Goal: Task Accomplishment & Management: Complete application form

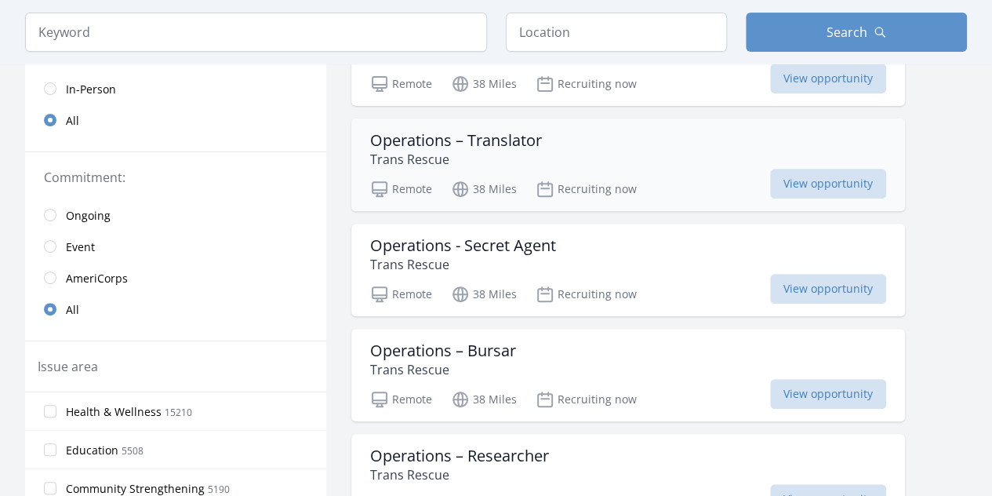
scroll to position [237, 0]
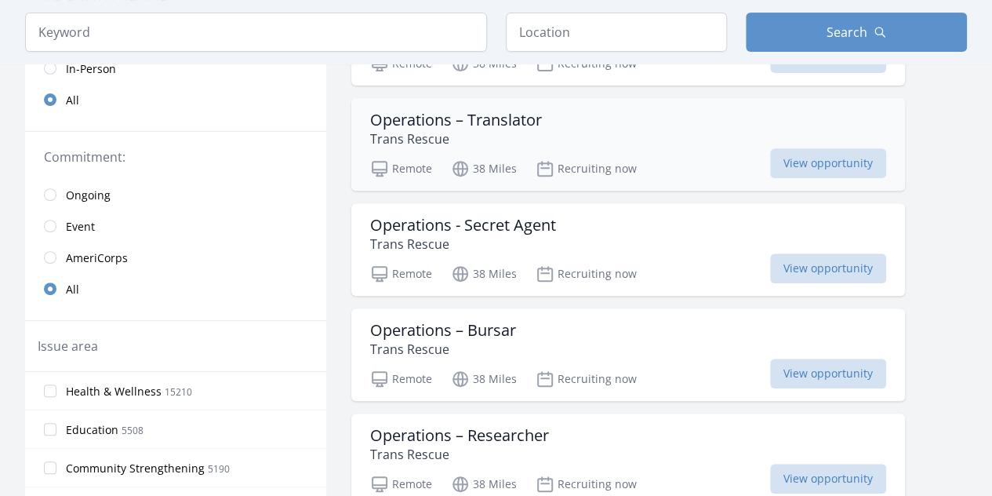
click at [565, 119] on div "Operations – Translator Trans Rescue" at bounding box center [628, 130] width 516 height 38
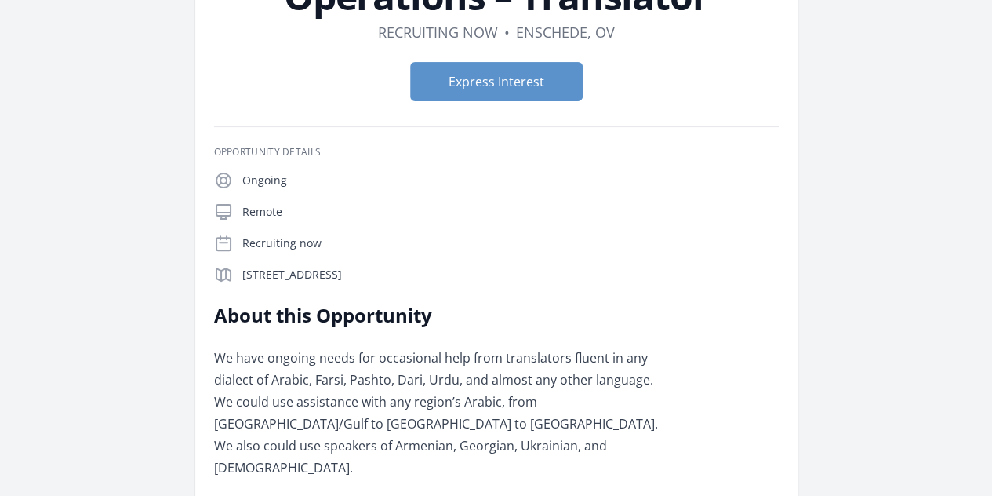
scroll to position [143, 0]
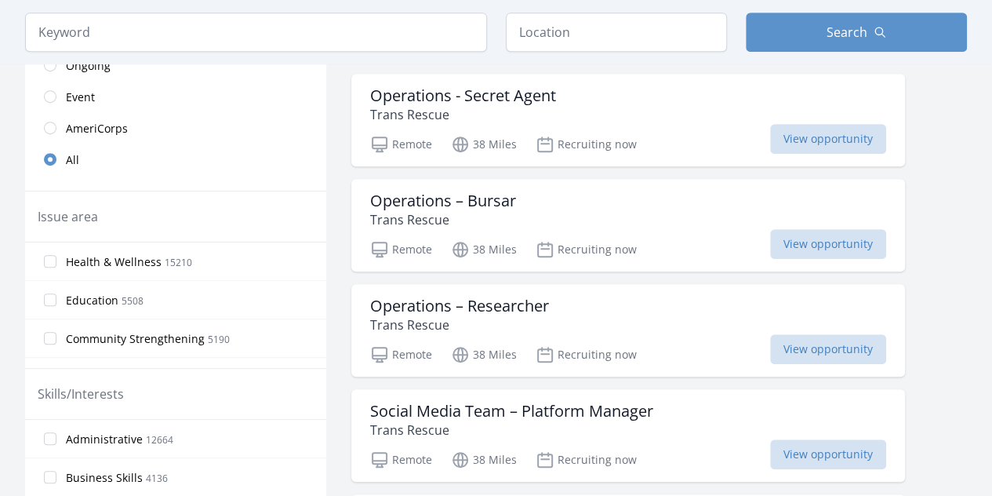
scroll to position [367, 0]
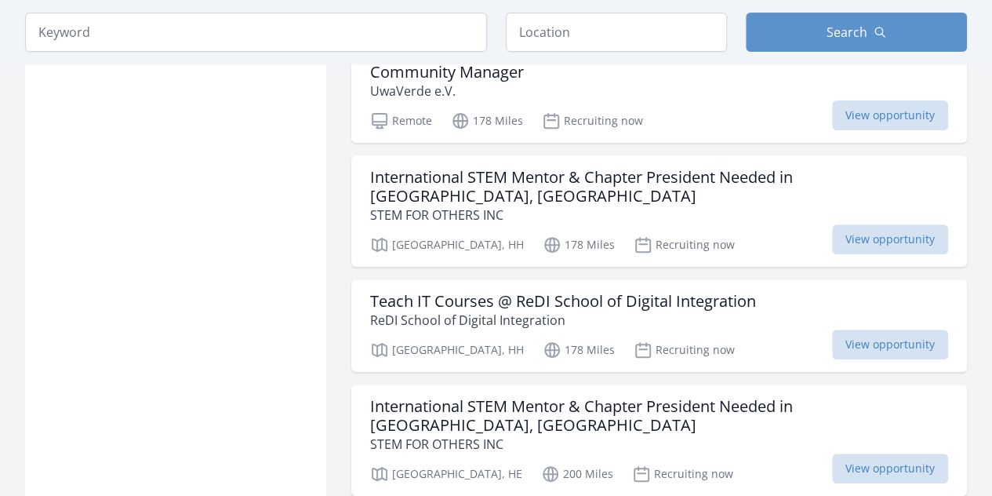
scroll to position [3229, 0]
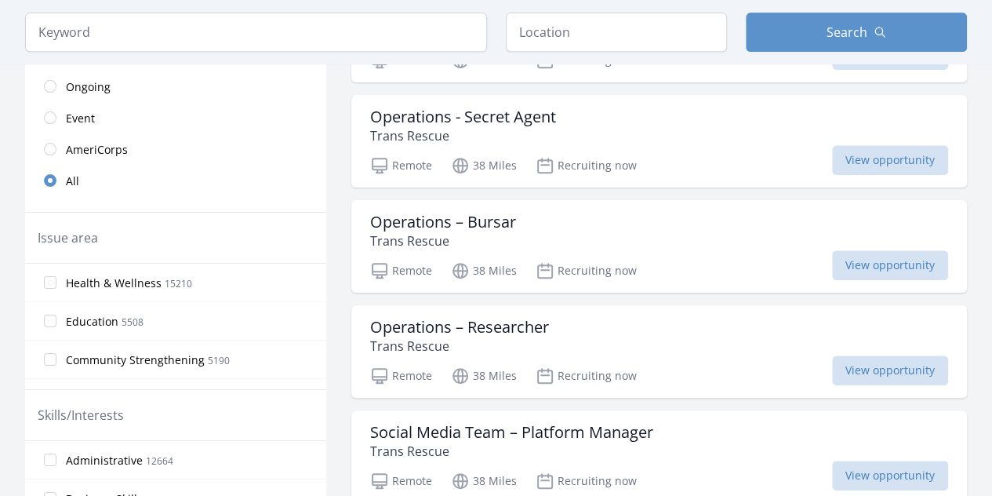
scroll to position [344, 0]
click at [555, 41] on input "text" at bounding box center [616, 32] width 221 height 39
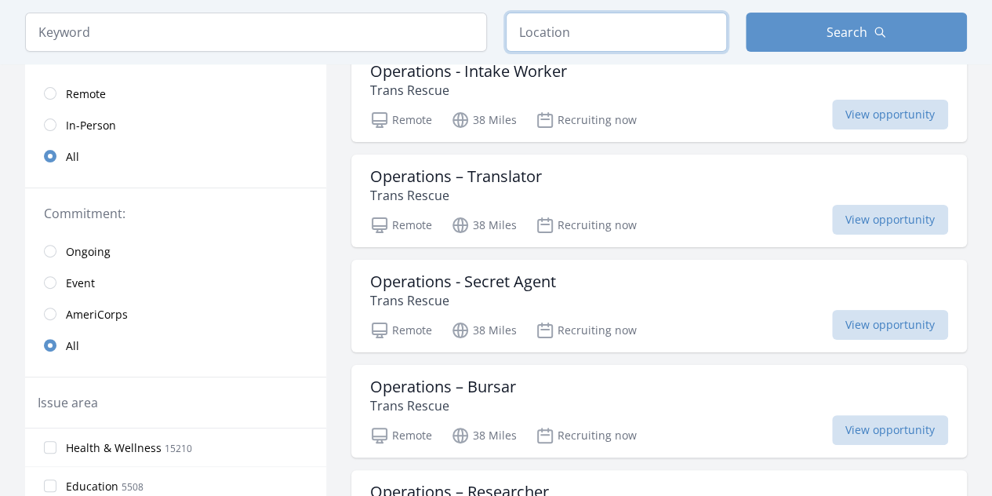
scroll to position [0, 0]
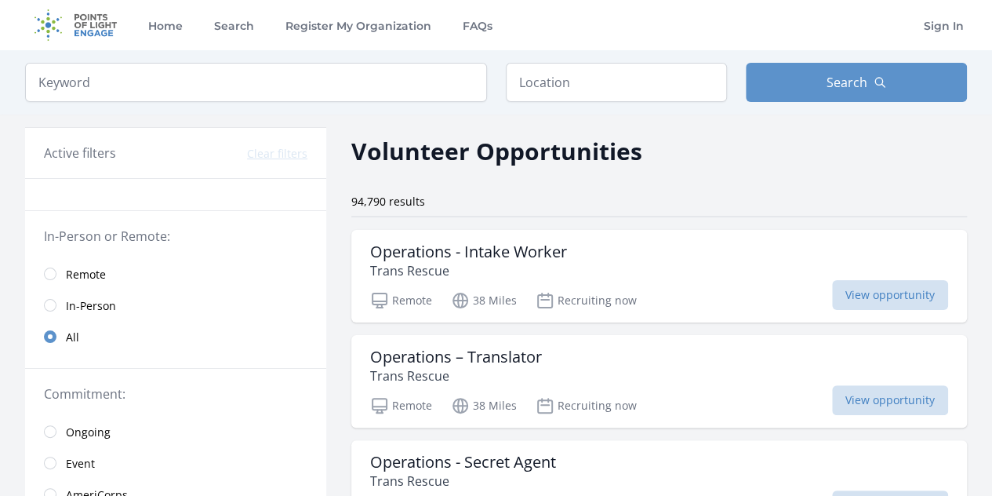
click at [60, 274] on link "Remote" at bounding box center [175, 273] width 301 height 31
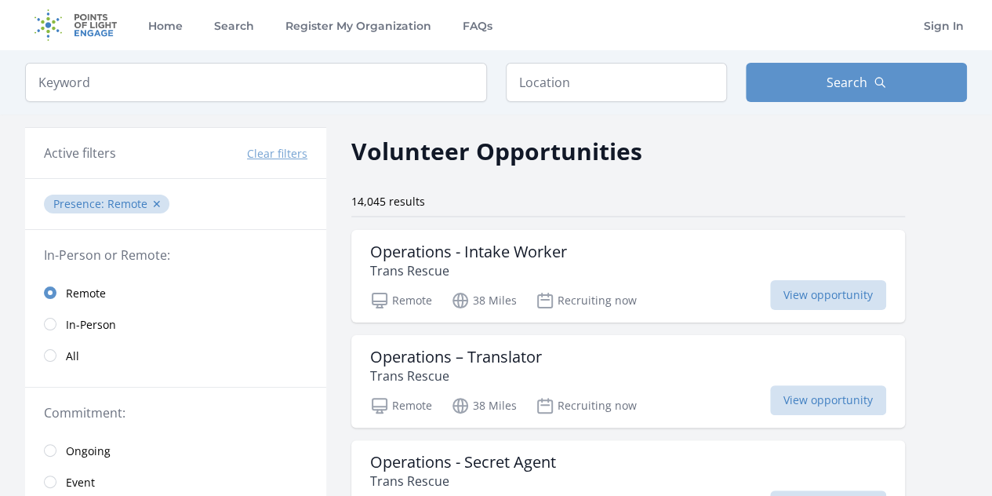
click at [49, 283] on link "Remote" at bounding box center [175, 292] width 301 height 31
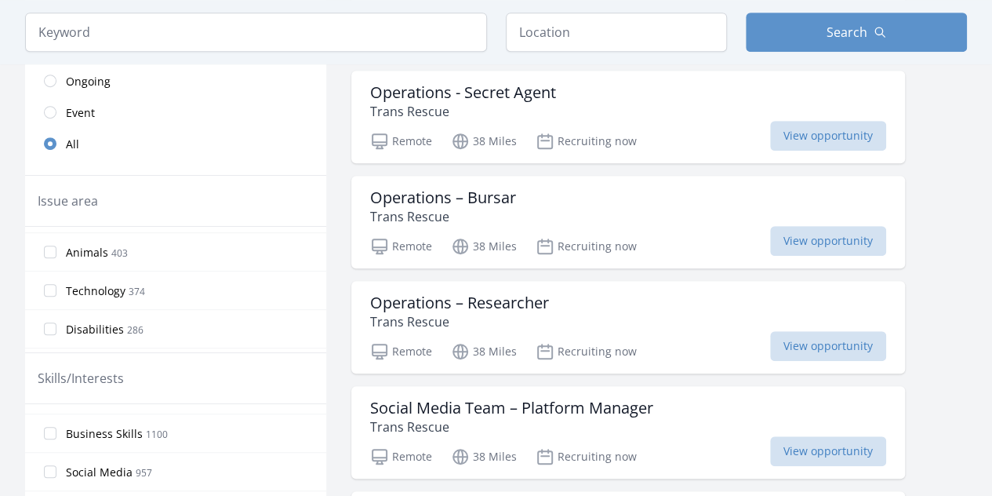
scroll to position [300, 0]
click at [55, 324] on input "Disabilities 286" at bounding box center [50, 330] width 13 height 13
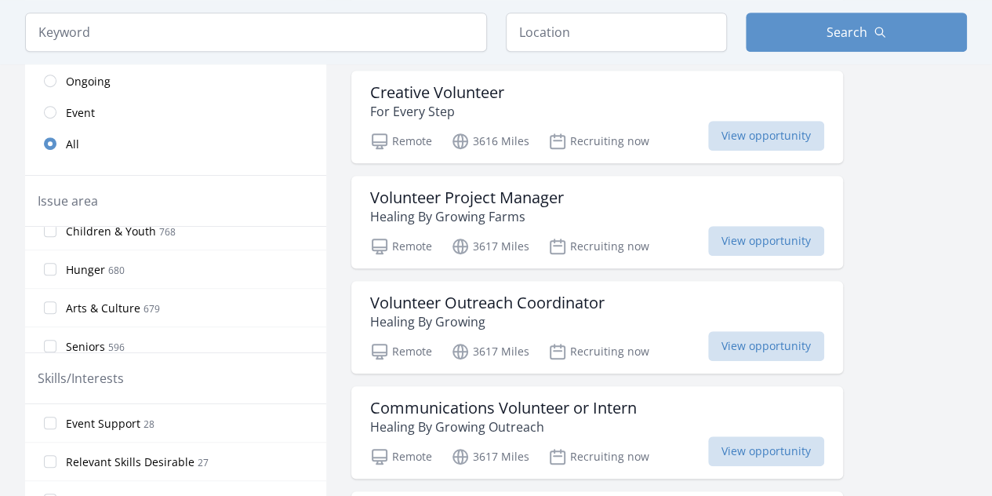
scroll to position [202, 0]
click at [52, 239] on label "Children & Youth 768" at bounding box center [175, 235] width 301 height 31
click at [52, 239] on input "Children & Youth 768" at bounding box center [50, 236] width 13 height 13
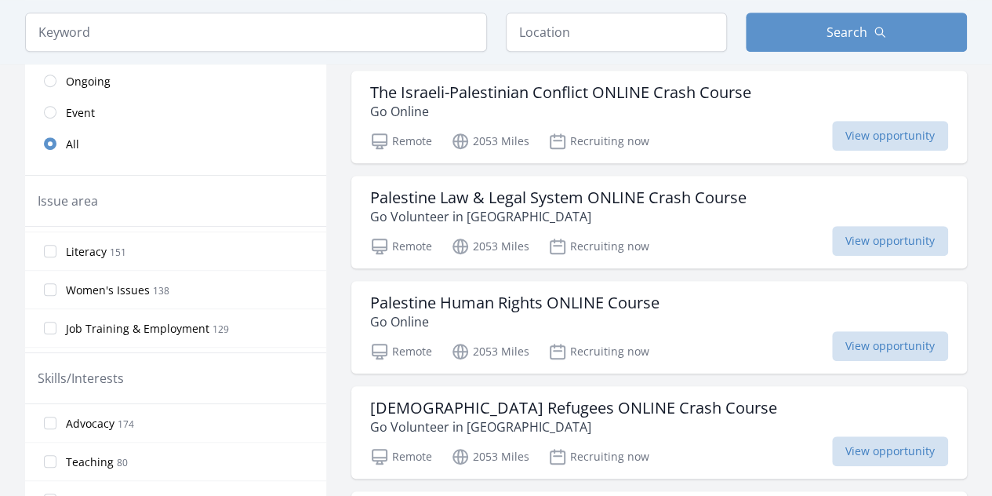
scroll to position [479, 0]
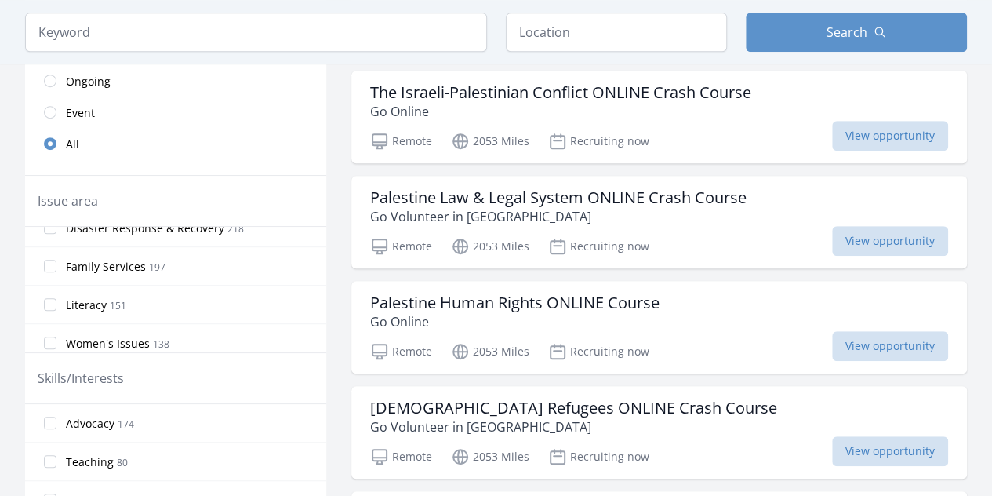
click at [52, 266] on label "Family Services 197" at bounding box center [175, 265] width 301 height 31
click at [52, 266] on input "Family Services 197" at bounding box center [50, 266] width 13 height 13
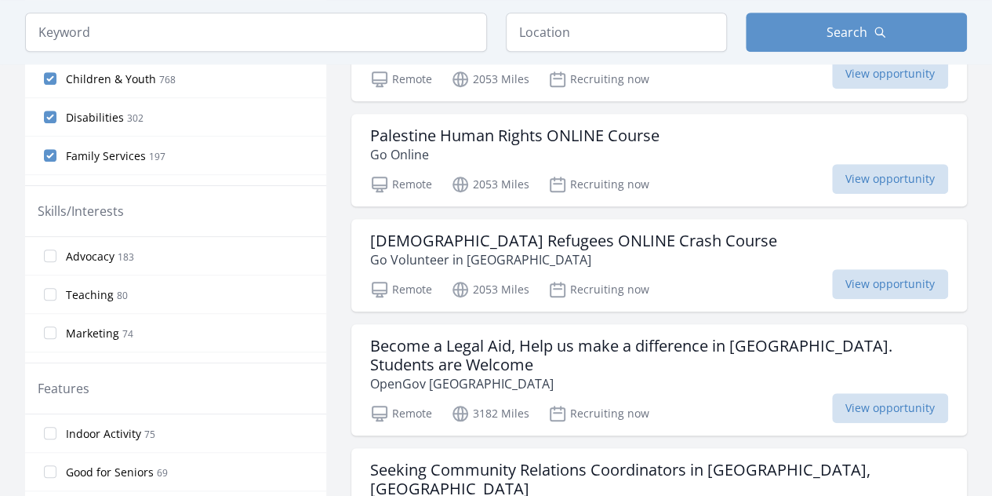
scroll to position [536, 0]
click at [703, 282] on div "Remote 2053 Miles Recruiting now View opportunity" at bounding box center [659, 288] width 578 height 24
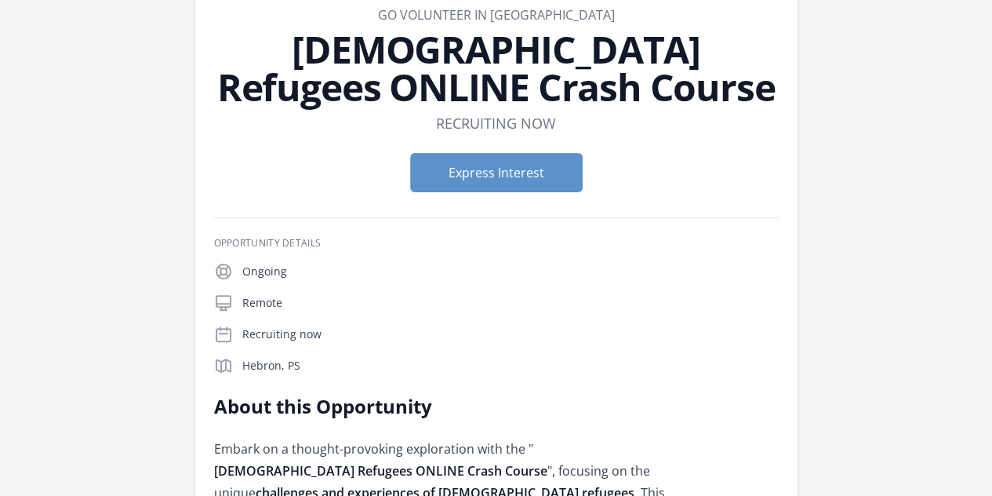
scroll to position [28, 0]
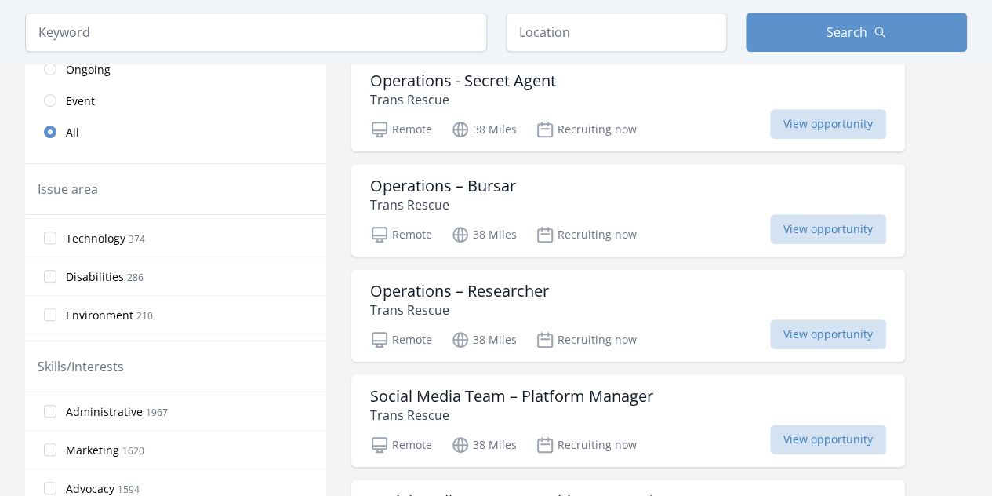
scroll to position [341, 0]
click at [52, 271] on input "Disabilities 286" at bounding box center [50, 277] width 13 height 13
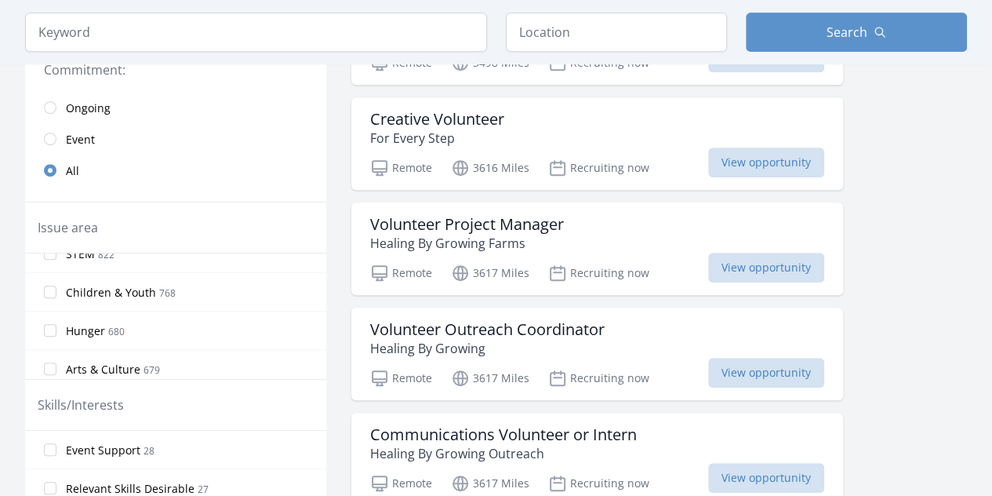
scroll to position [356, 0]
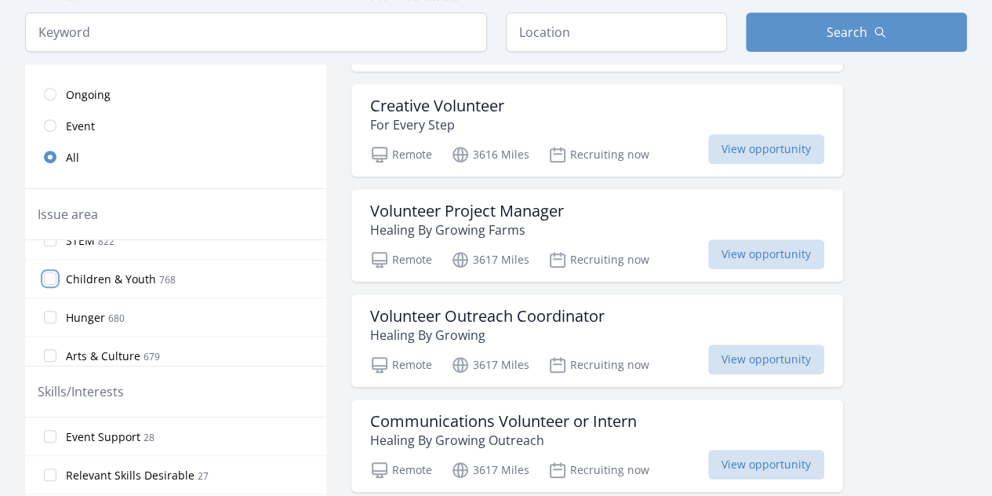
click at [56, 278] on input "Children & Youth 768" at bounding box center [50, 278] width 13 height 13
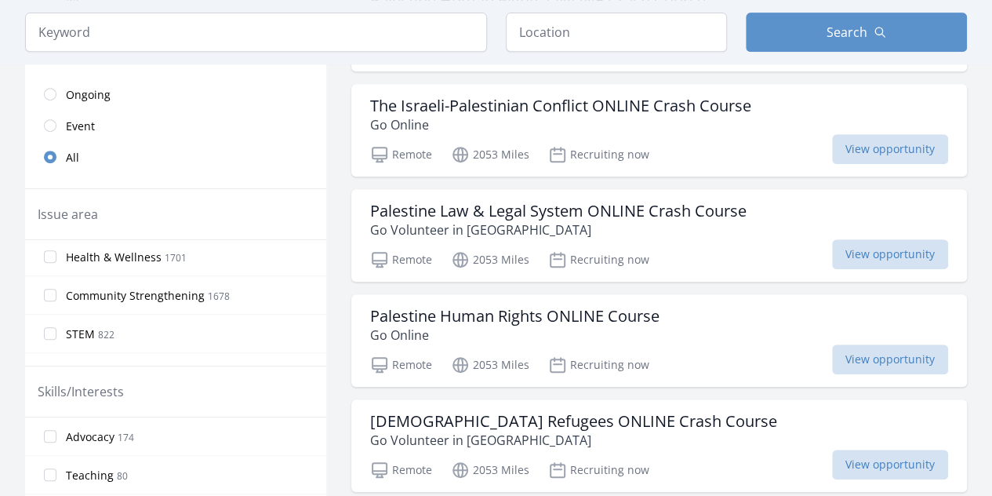
scroll to position [133, 0]
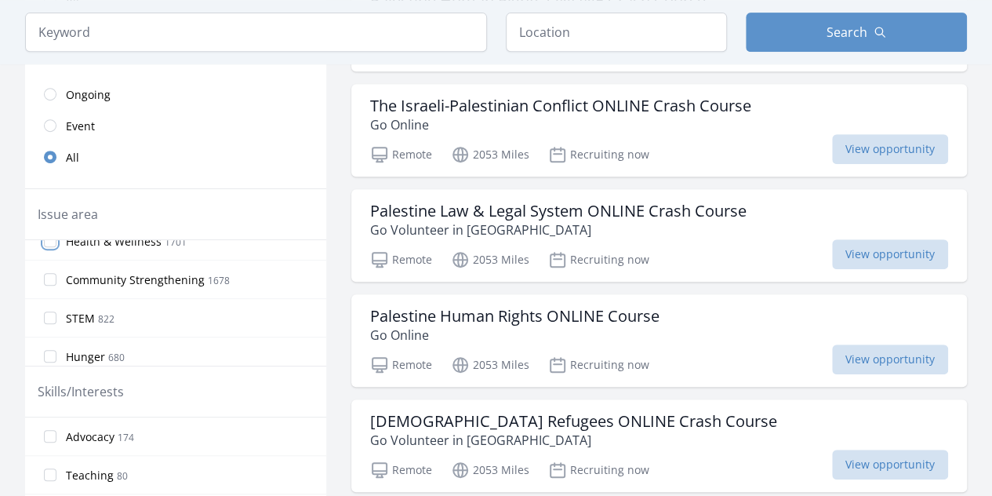
click at [50, 238] on input "Health & Wellness 1701" at bounding box center [50, 241] width 13 height 13
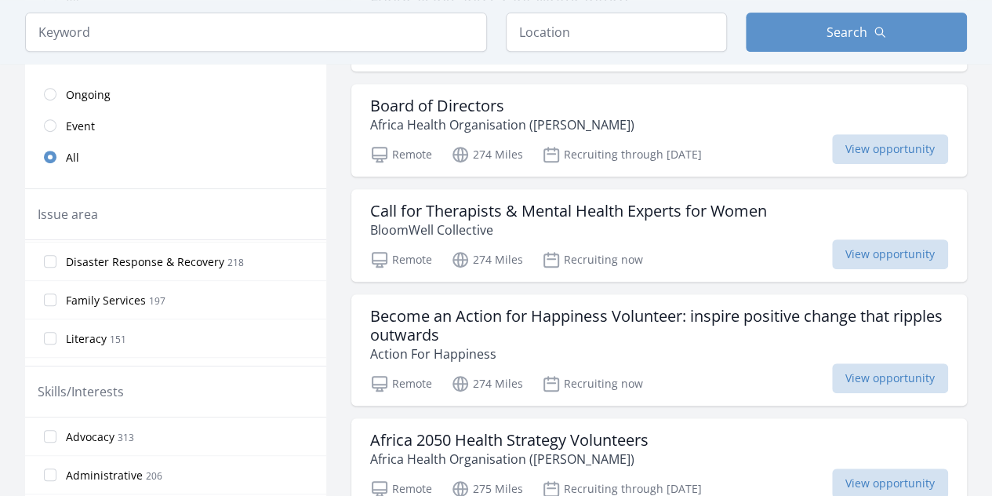
scroll to position [460, 0]
click at [51, 293] on input "Family Services 197" at bounding box center [50, 299] width 13 height 13
click at [50, 253] on input "Women's Issues 138" at bounding box center [50, 258] width 13 height 13
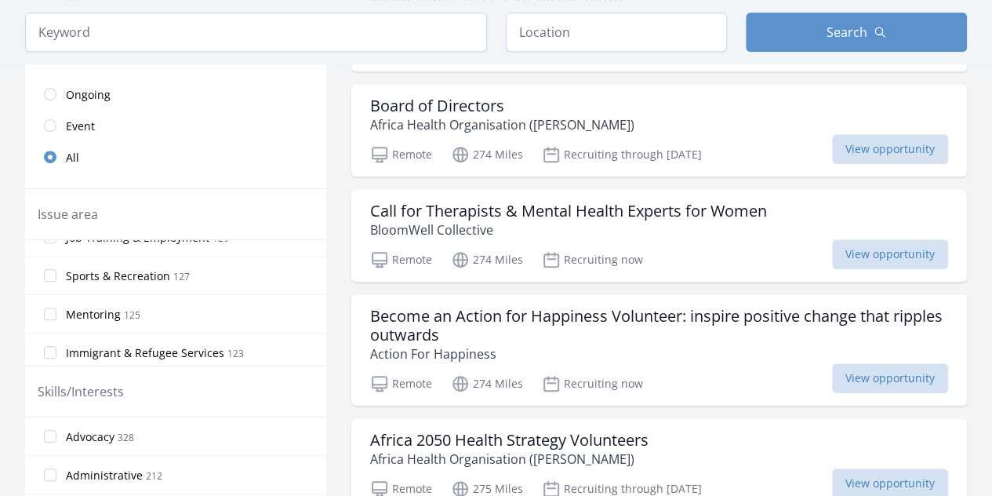
scroll to position [607, 0]
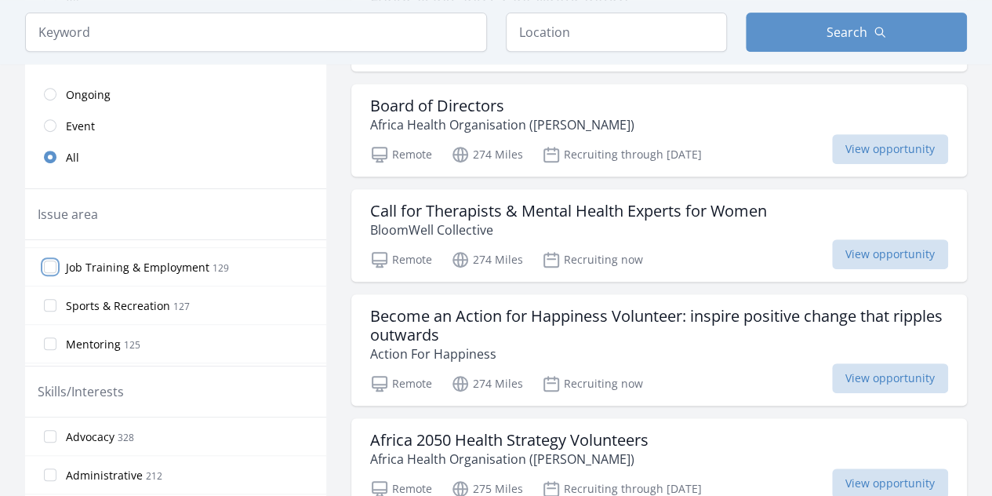
click at [49, 261] on input "Job Training & Employment 129" at bounding box center [50, 266] width 13 height 13
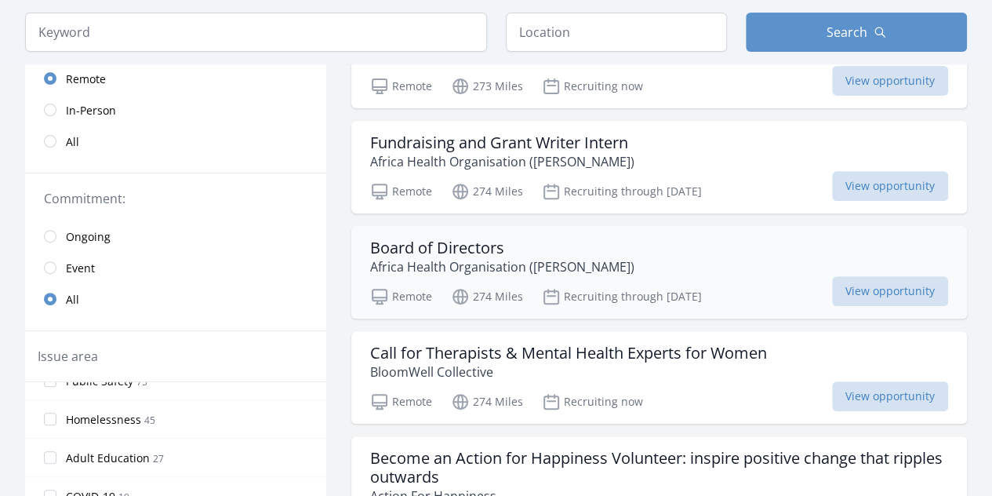
scroll to position [215, 0]
click at [773, 189] on div "Remote 274 Miles Recruiting through Nov 12th View opportunity" at bounding box center [659, 189] width 578 height 24
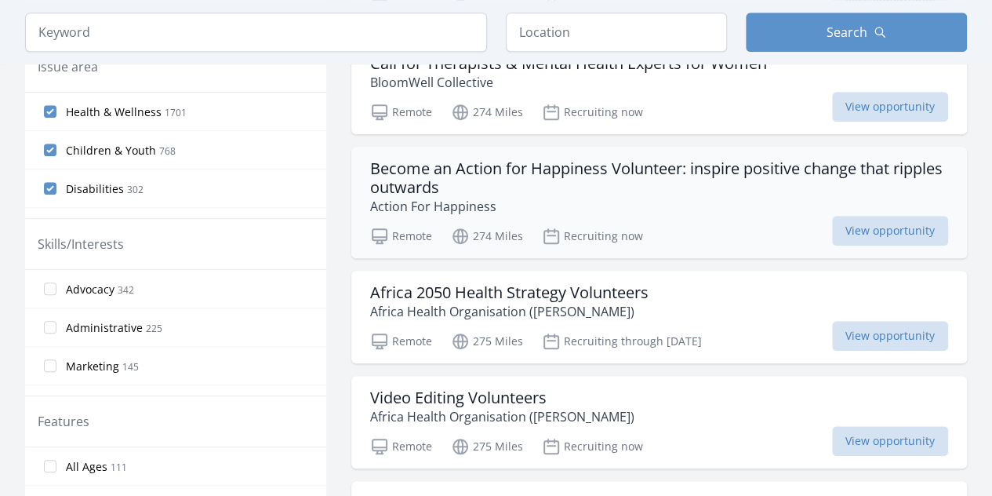
scroll to position [530, 0]
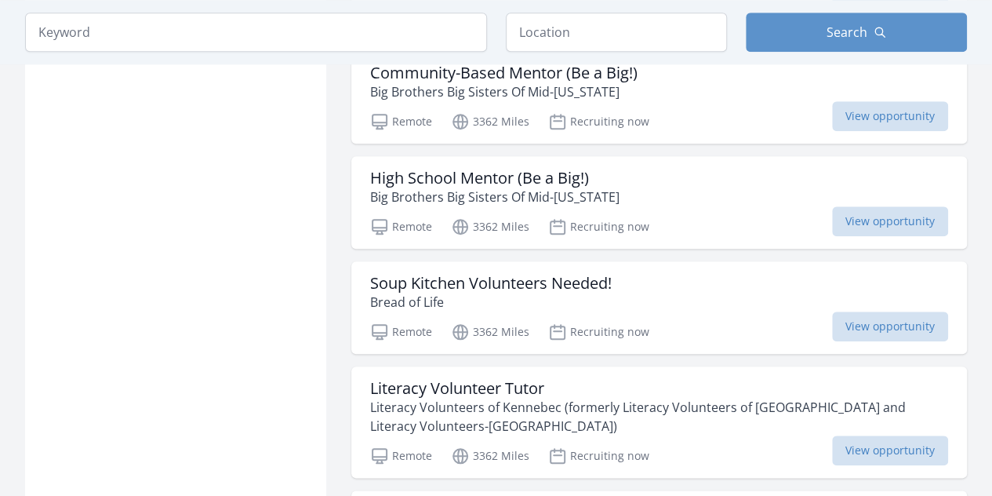
scroll to position [3618, 0]
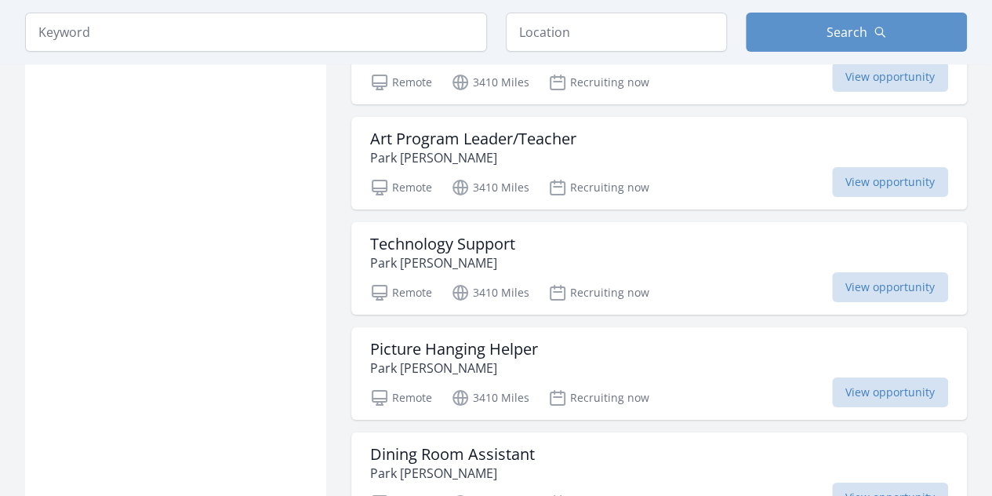
scroll to position [5716, 0]
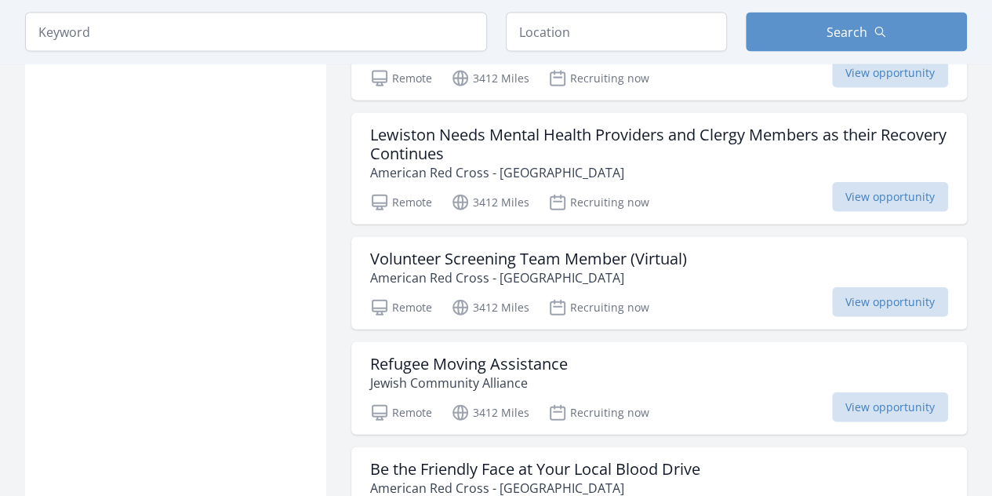
scroll to position [7739, 0]
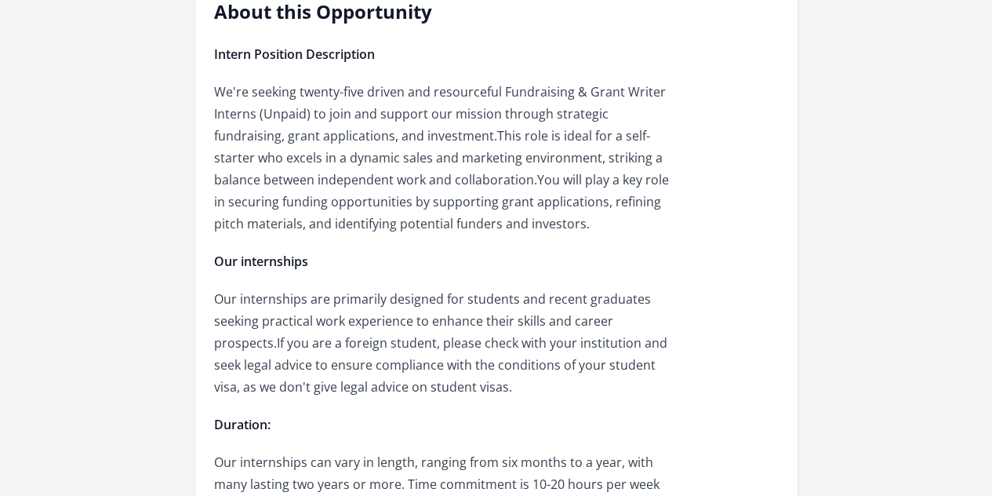
scroll to position [487, 0]
